Goal: Task Accomplishment & Management: Manage account settings

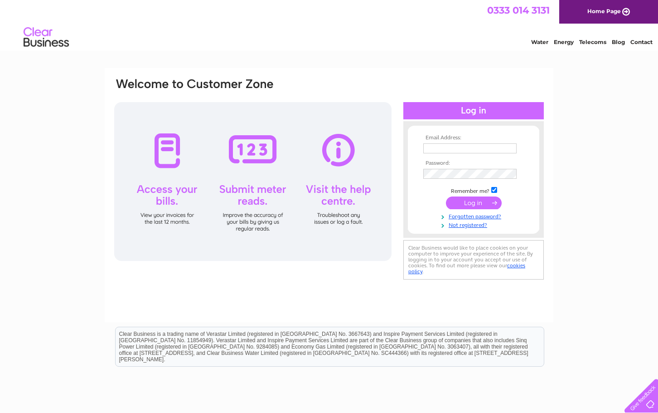
type input "[PERSON_NAME][EMAIL_ADDRESS][DOMAIN_NAME]"
click at [458, 201] on input "submit" at bounding box center [474, 202] width 56 height 13
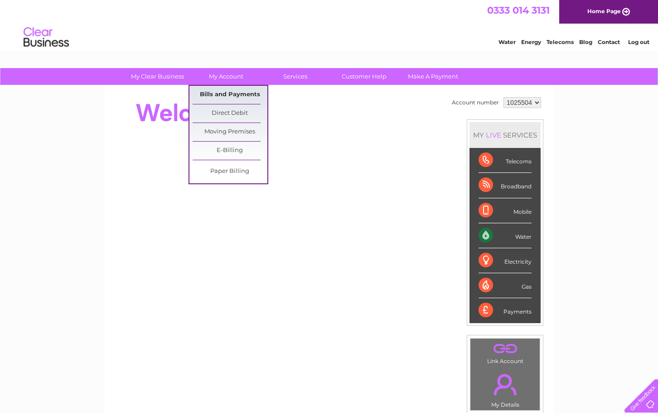
click at [225, 93] on link "Bills and Payments" at bounding box center [230, 95] width 75 height 18
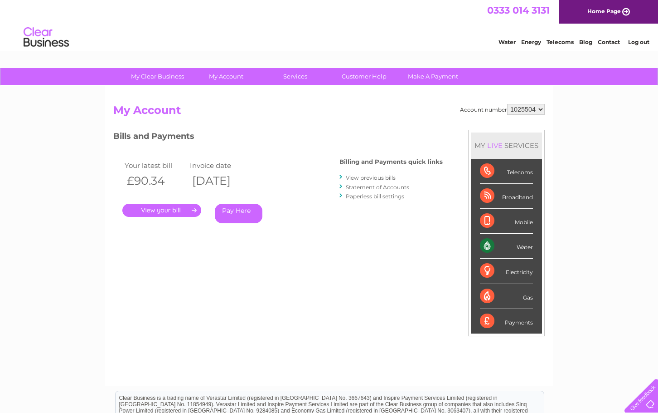
click at [152, 212] on link "." at bounding box center [161, 210] width 79 height 13
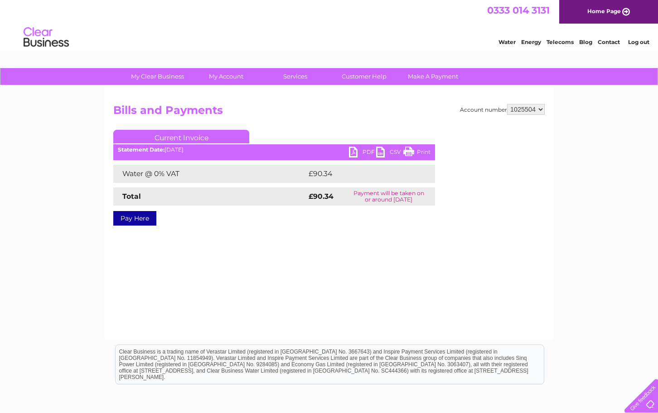
click at [410, 151] on link "Print" at bounding box center [417, 152] width 27 height 13
